Goal: Information Seeking & Learning: Learn about a topic

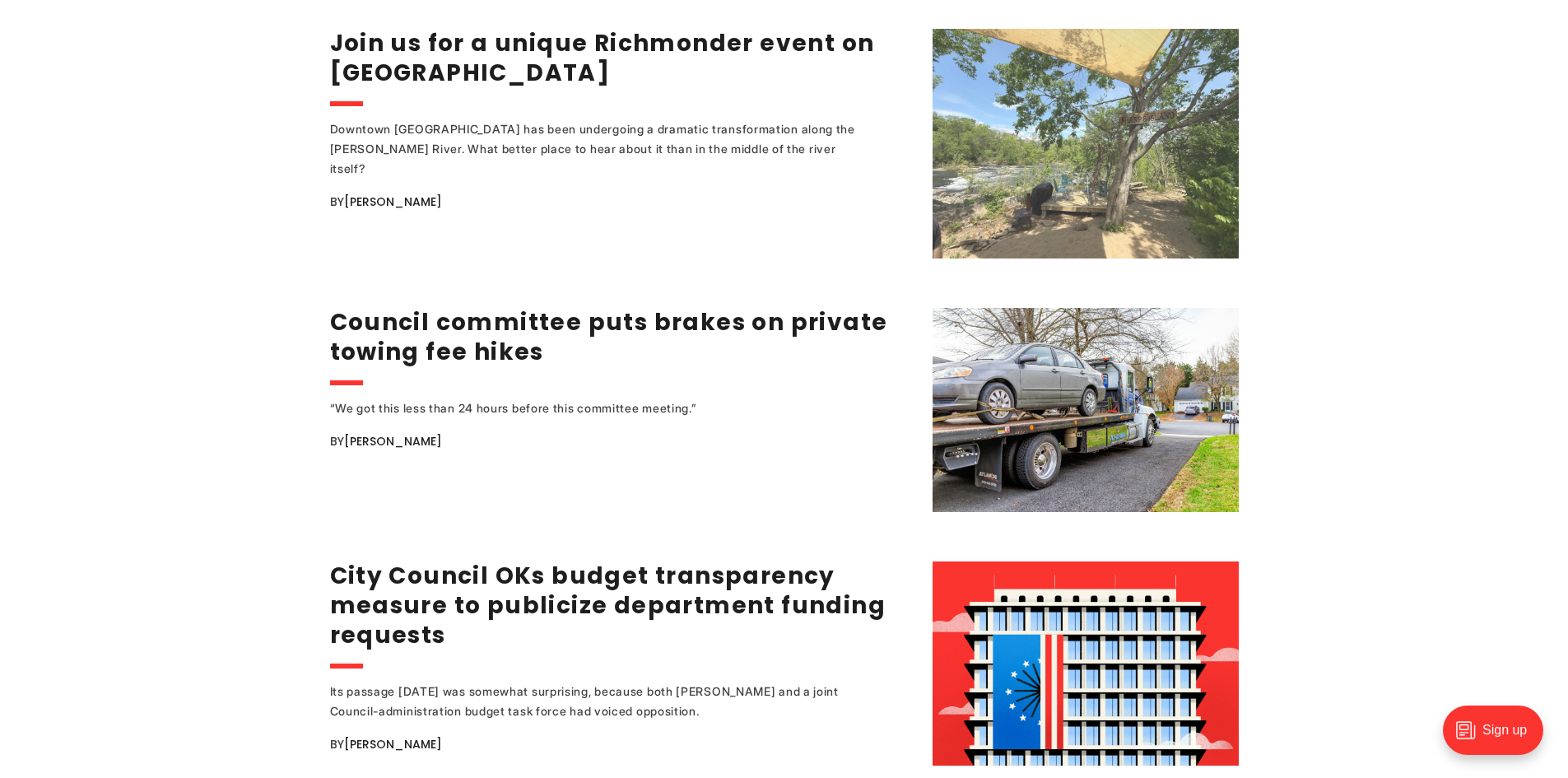
scroll to position [2059, 0]
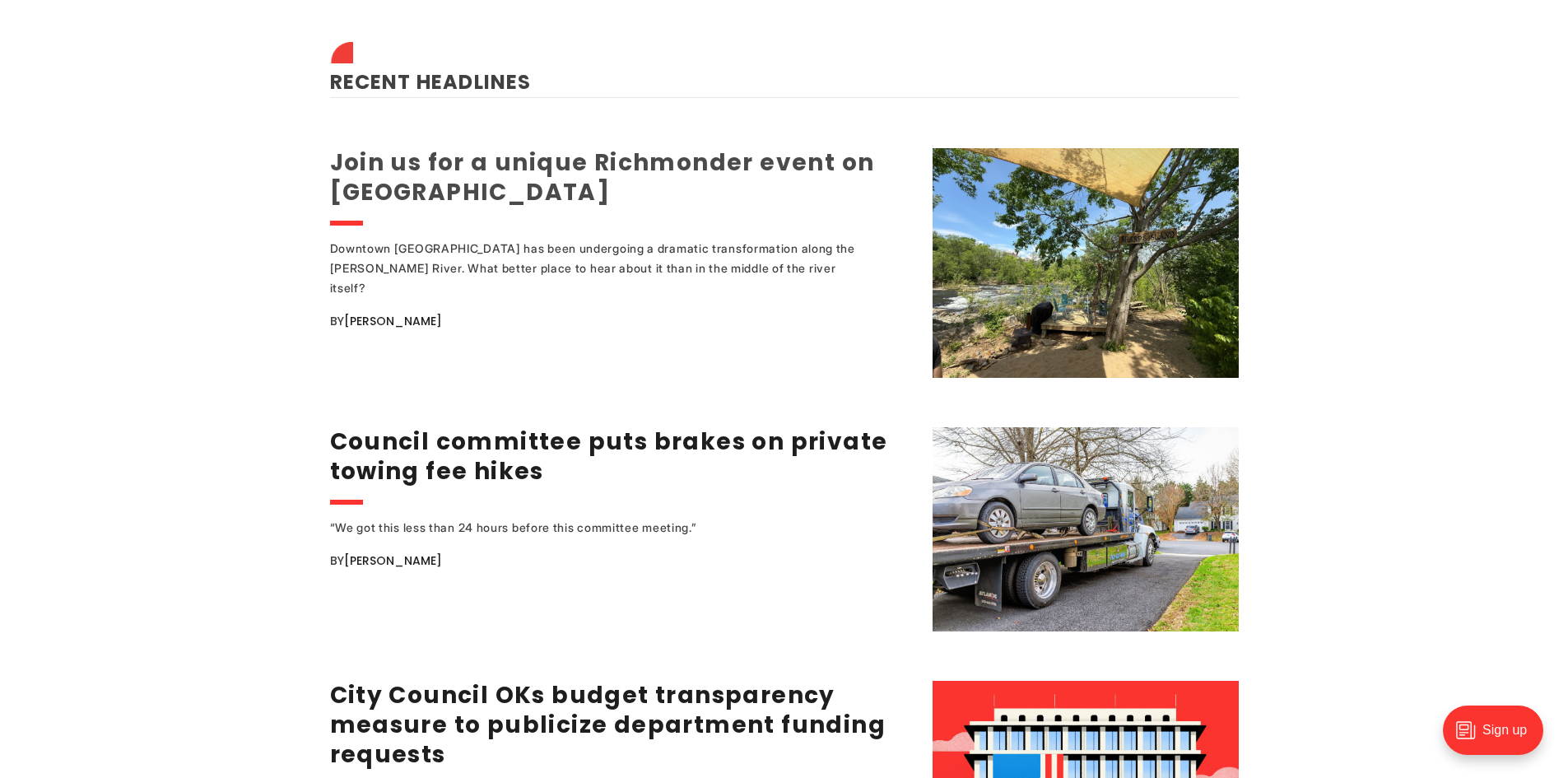
click at [582, 175] on link "Join us for a unique Richmonder event on [GEOGRAPHIC_DATA]" at bounding box center [602, 177] width 545 height 61
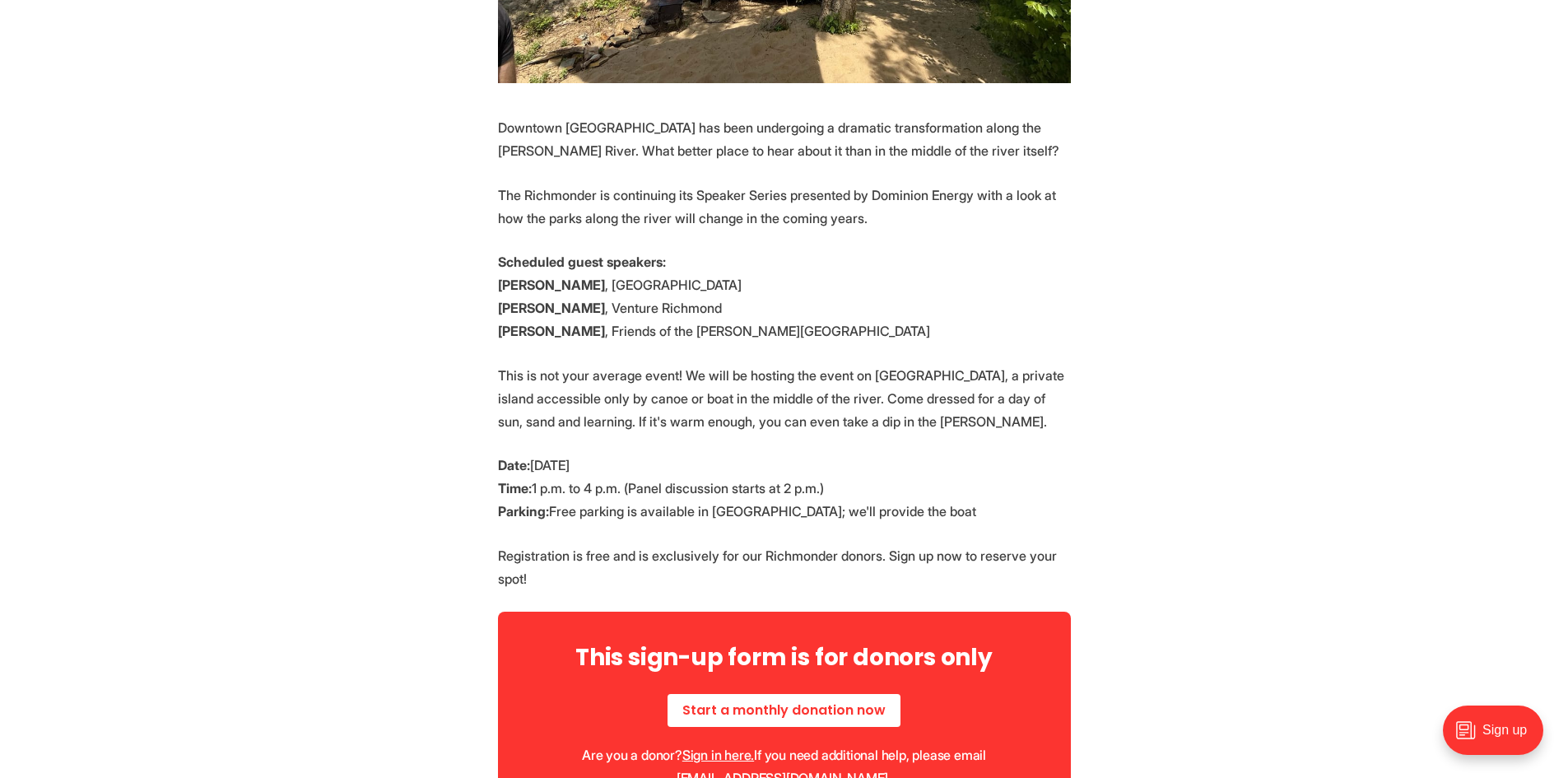
scroll to position [741, 0]
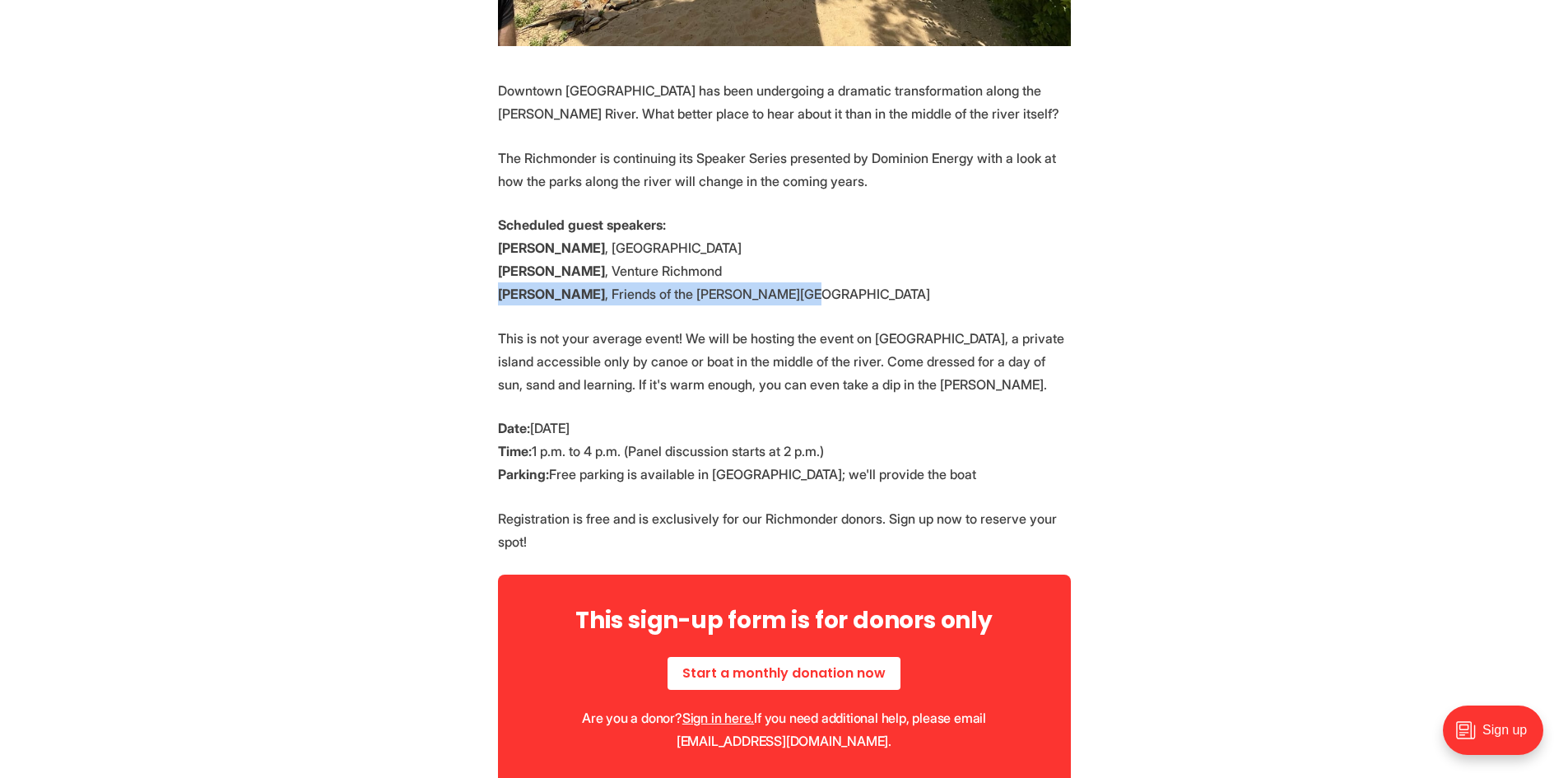
drag, startPoint x: 778, startPoint y: 293, endPoint x: 488, endPoint y: 291, distance: 290.0
click at [488, 291] on section "Downtown [GEOGRAPHIC_DATA] has been undergoing a dramatic transformation along …" at bounding box center [784, 458] width 1568 height 758
copy p "[PERSON_NAME] , Friends of the [PERSON_NAME][GEOGRAPHIC_DATA]"
